Goal: Task Accomplishment & Management: Use online tool/utility

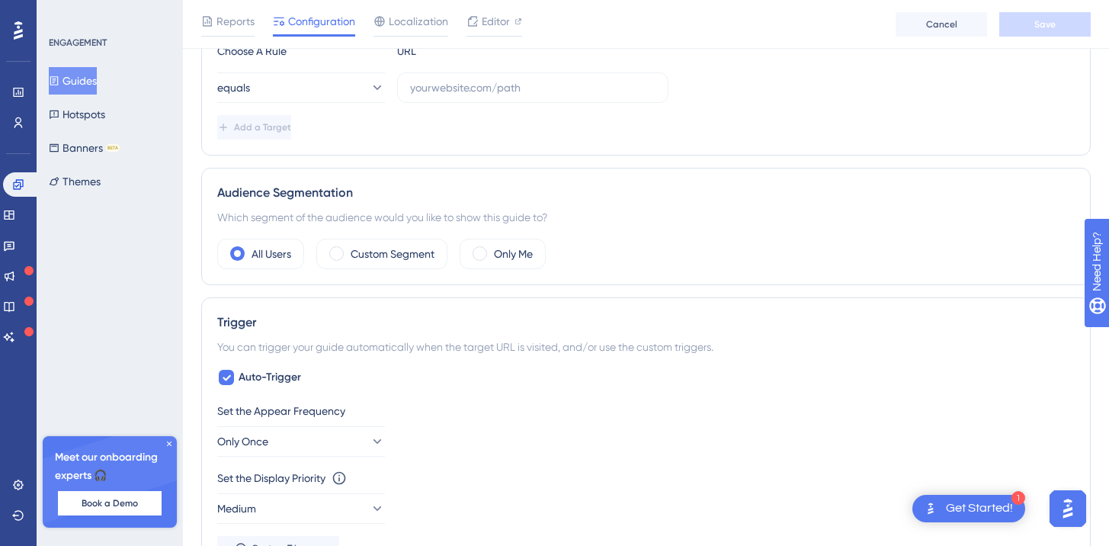
scroll to position [426, 0]
click at [483, 249] on span at bounding box center [480, 251] width 14 height 14
click at [492, 246] on input "radio" at bounding box center [492, 246] width 0 height 0
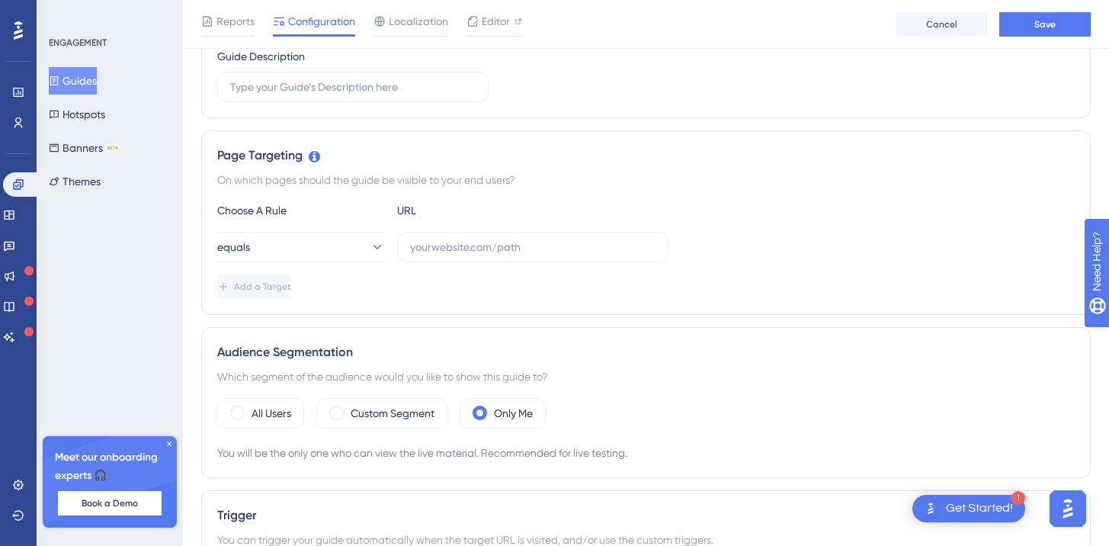
scroll to position [0, 0]
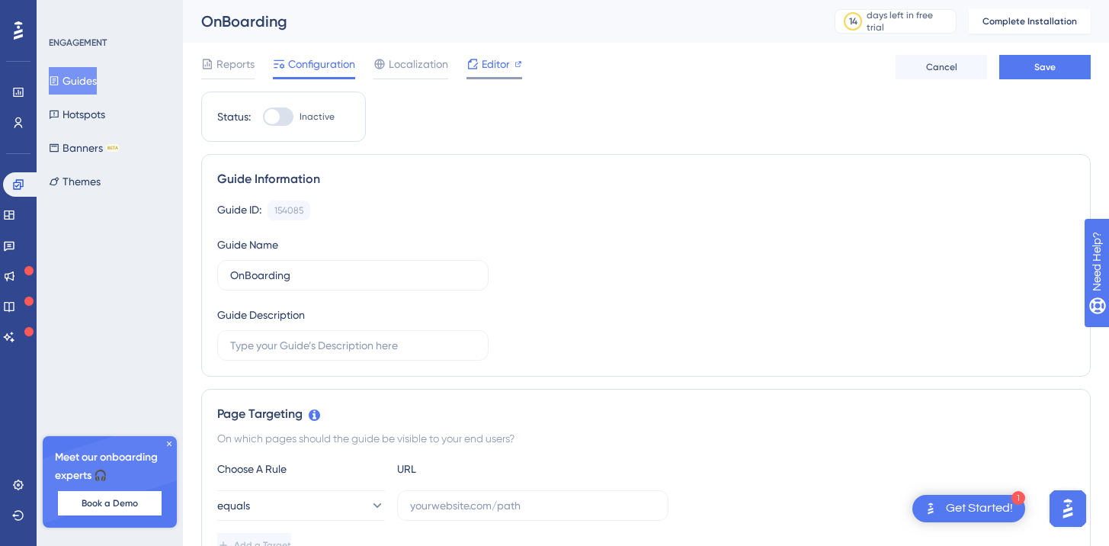
click at [483, 69] on span "Editor" at bounding box center [496, 64] width 28 height 18
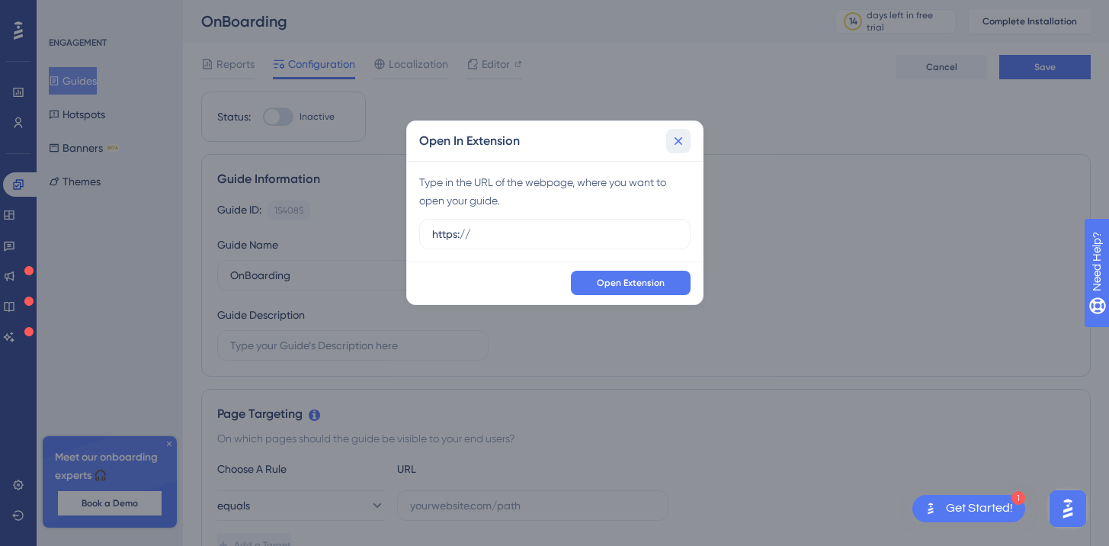
click at [678, 143] on icon at bounding box center [678, 140] width 15 height 15
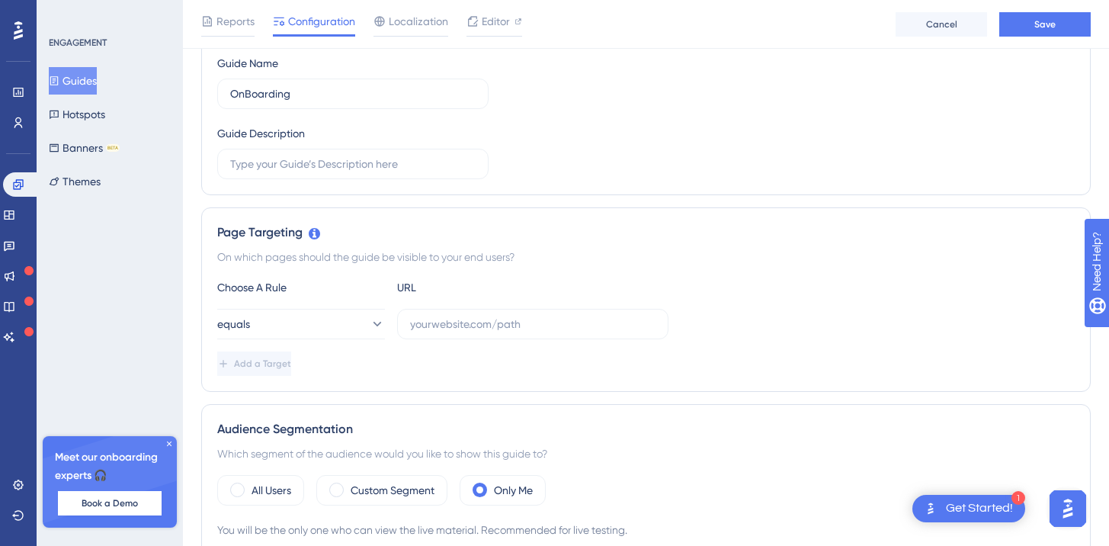
scroll to position [189, 0]
click at [371, 326] on icon at bounding box center [376, 322] width 15 height 15
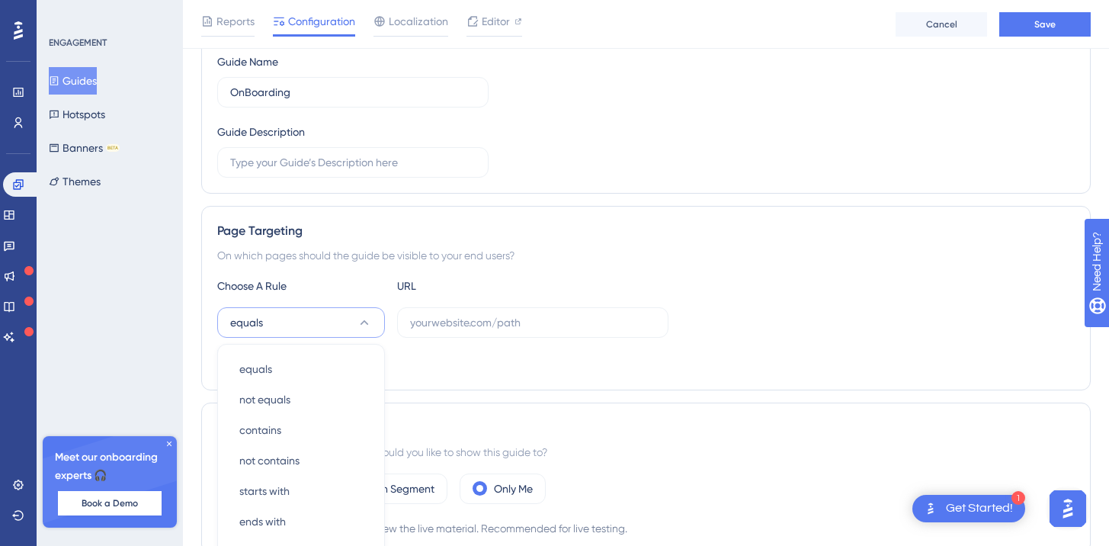
scroll to position [374, 0]
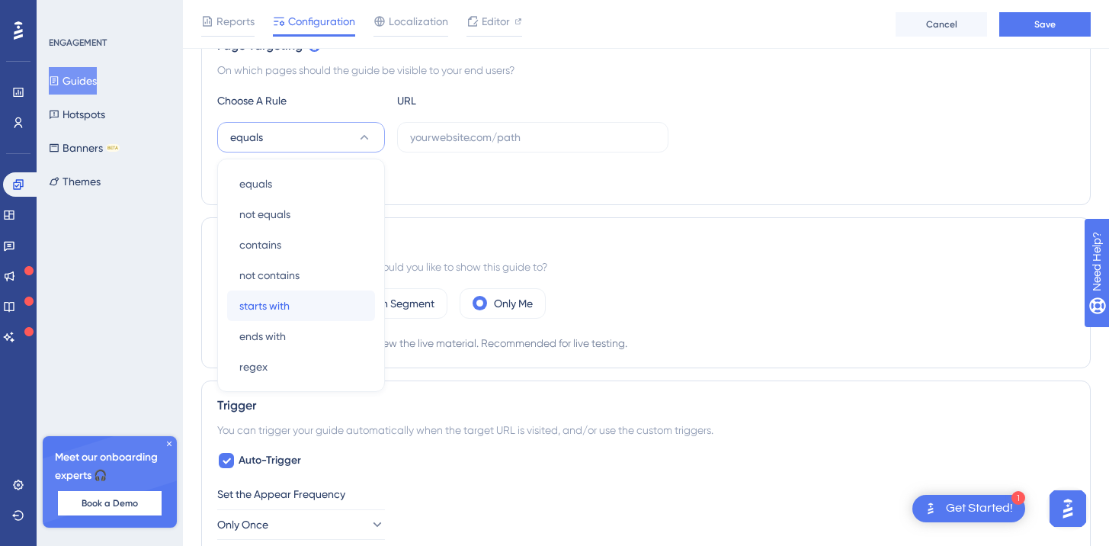
click at [324, 305] on div "starts with starts with" at bounding box center [301, 306] width 124 height 30
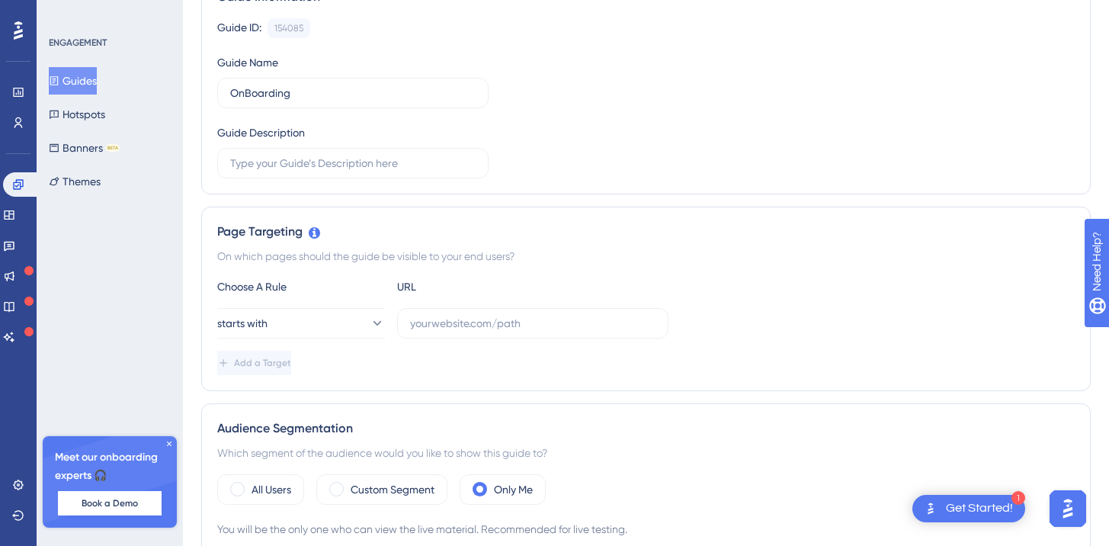
scroll to position [0, 0]
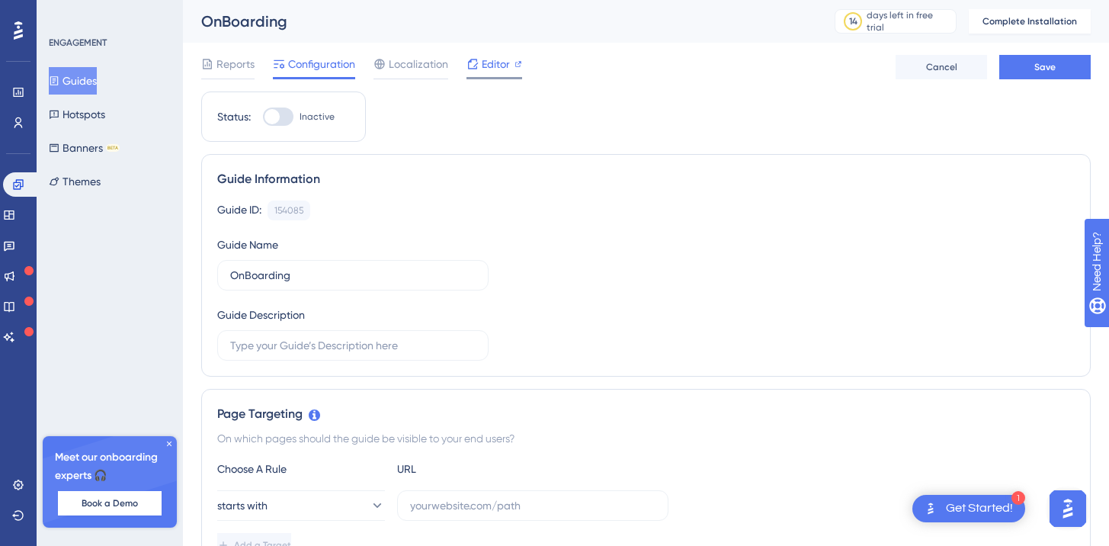
click at [488, 66] on span "Editor" at bounding box center [496, 64] width 28 height 18
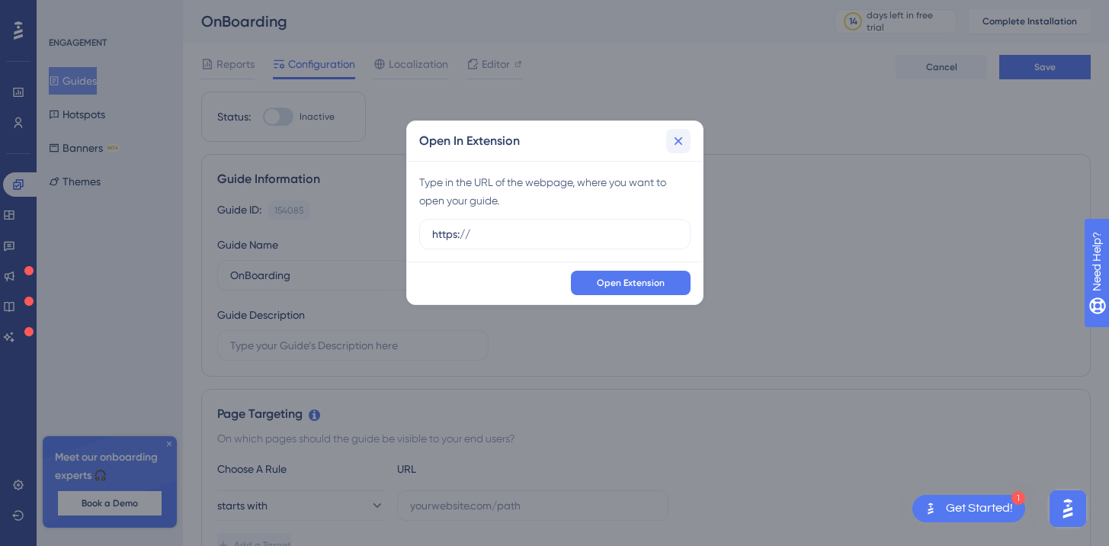
click at [680, 140] on icon at bounding box center [678, 140] width 15 height 15
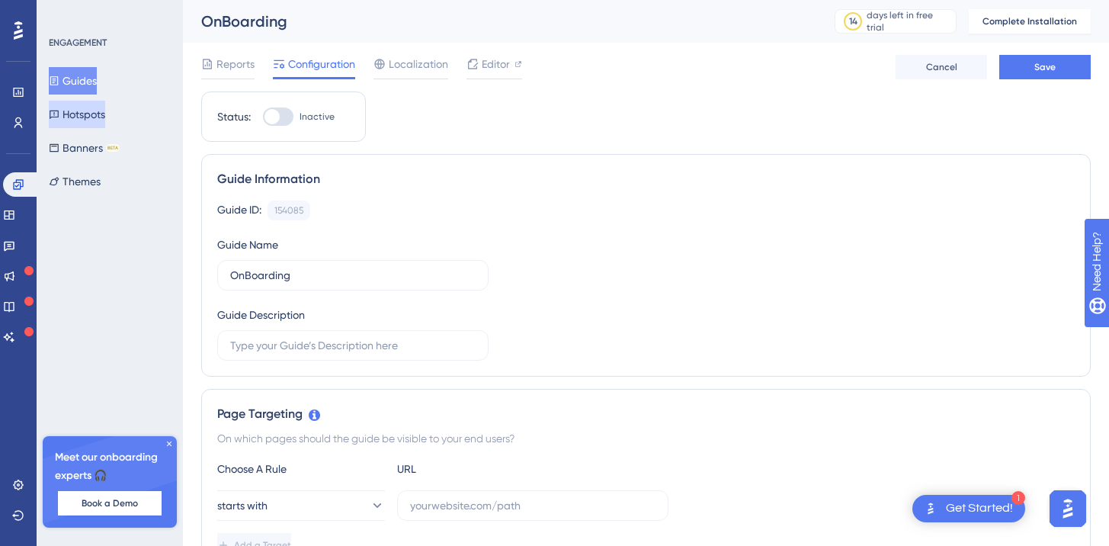
click at [104, 114] on button "Hotspots" at bounding box center [77, 114] width 56 height 27
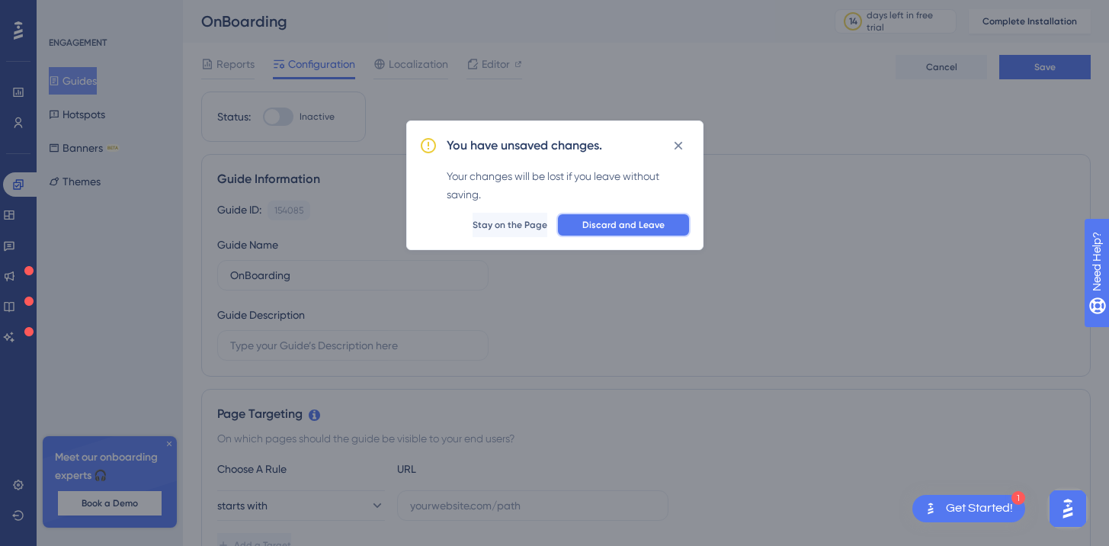
click at [650, 233] on button "Discard and Leave" at bounding box center [624, 225] width 134 height 24
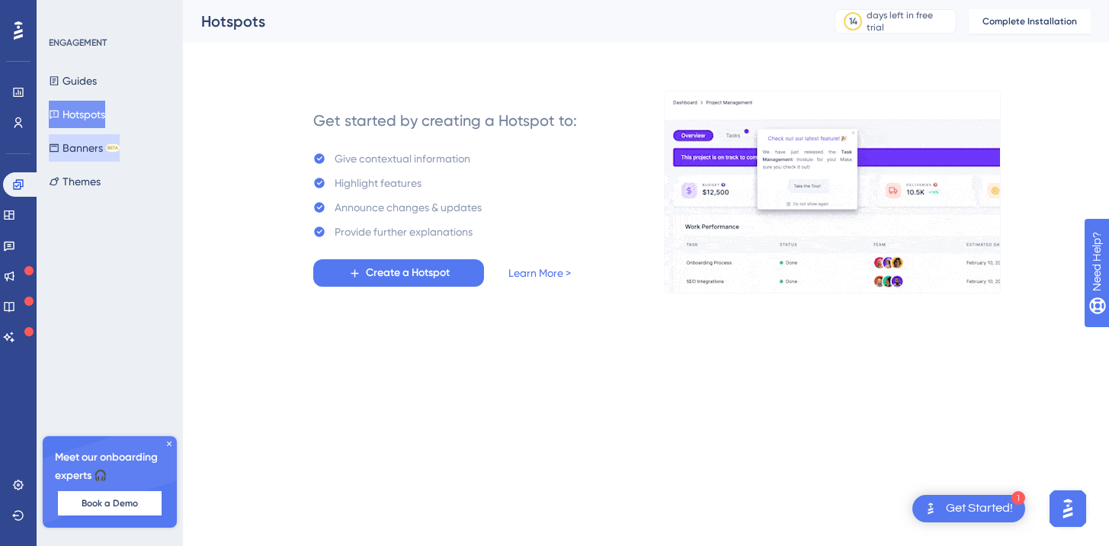
click at [89, 150] on button "Banners BETA" at bounding box center [84, 147] width 71 height 27
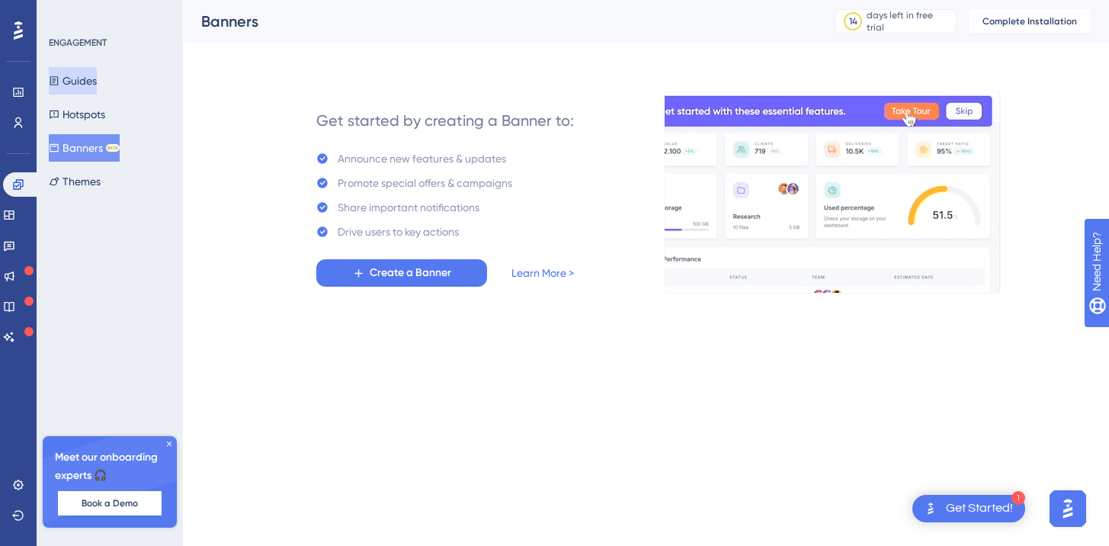
click at [72, 82] on button "Guides" at bounding box center [73, 80] width 48 height 27
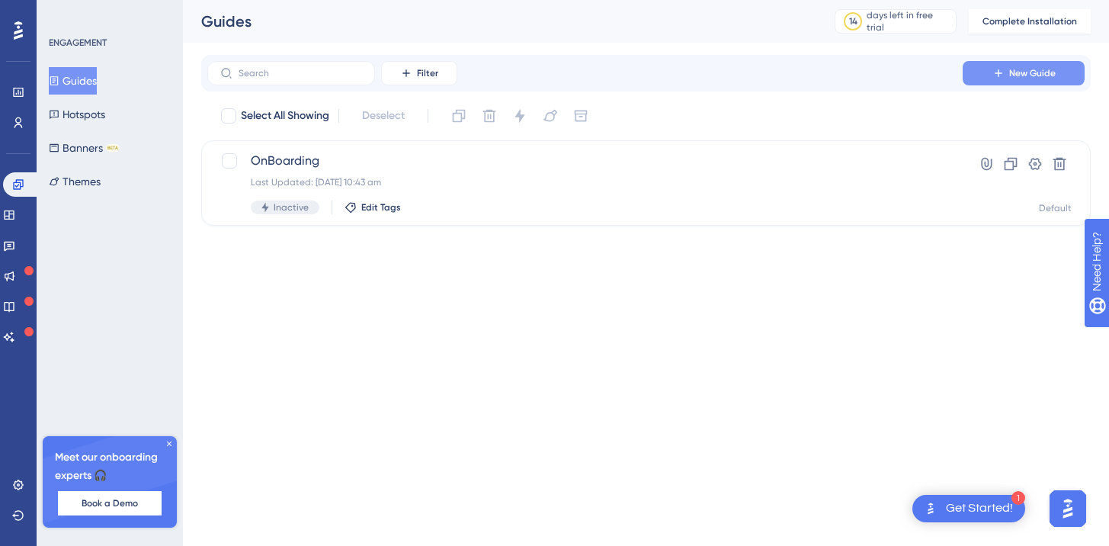
click at [982, 66] on button "New Guide" at bounding box center [1024, 73] width 122 height 24
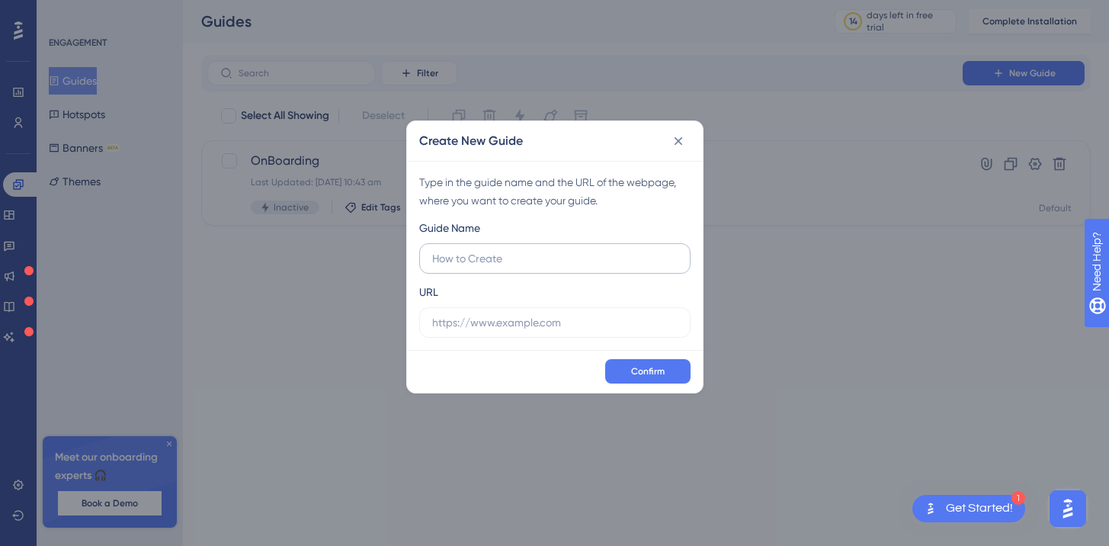
click at [457, 265] on input "text" at bounding box center [555, 258] width 246 height 17
type input "Test"
click at [468, 323] on input "text" at bounding box center [555, 322] width 246 height 17
paste input "[URL][DOMAIN_NAME]"
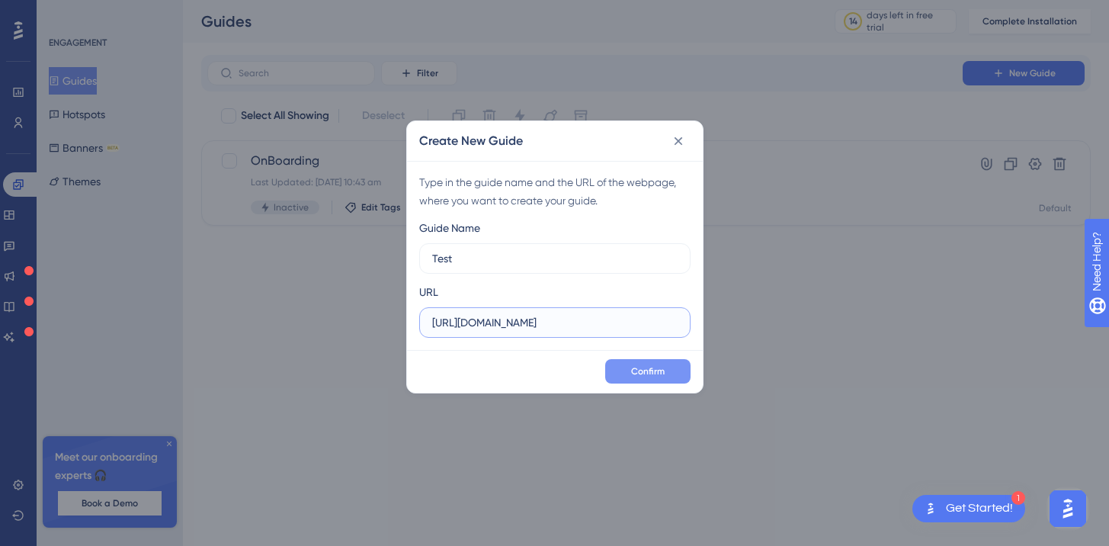
type input "[URL][DOMAIN_NAME]"
click at [654, 371] on span "Confirm" at bounding box center [648, 371] width 34 height 12
